Goal: Unclear

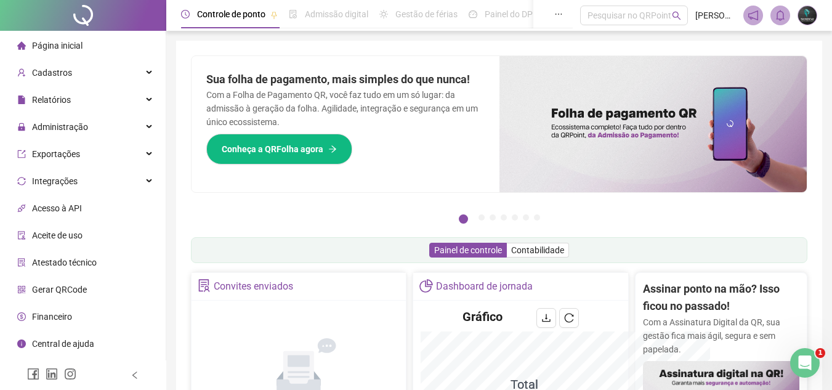
scroll to position [123, 0]
